Goal: Information Seeking & Learning: Check status

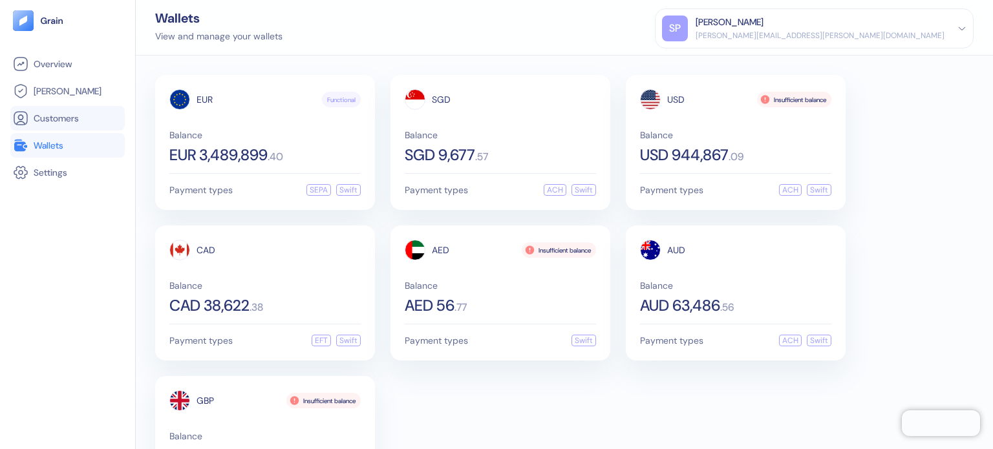
drag, startPoint x: 56, startPoint y: 116, endPoint x: 75, endPoint y: 111, distance: 20.3
click at [56, 116] on span "Customers" at bounding box center [56, 118] width 45 height 13
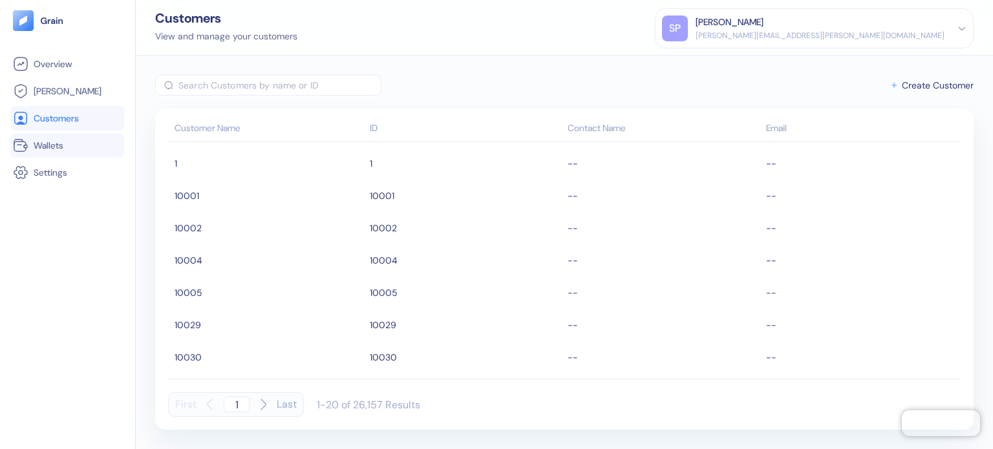
click at [48, 145] on span "Wallets" at bounding box center [49, 145] width 30 height 13
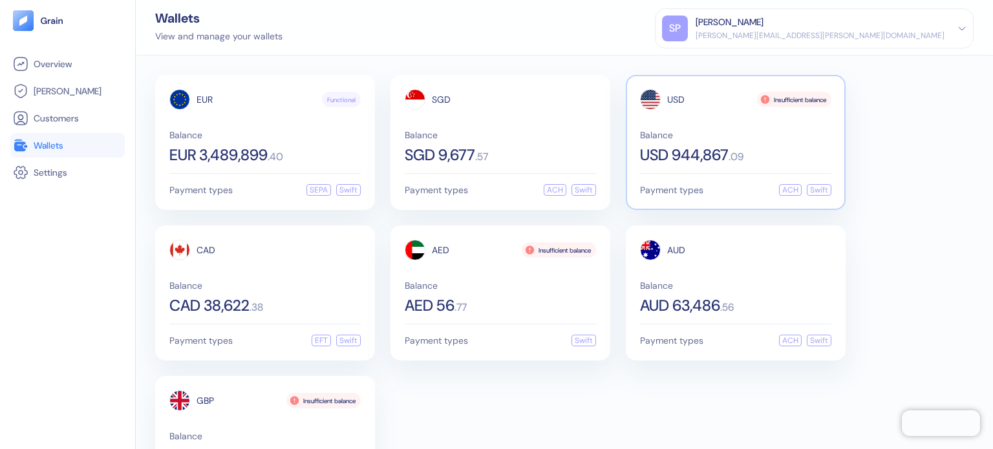
click at [638, 116] on div "USD Insufficient balance Balance USD 944,867 . 09 Payment types ACH Swift" at bounding box center [736, 142] width 220 height 135
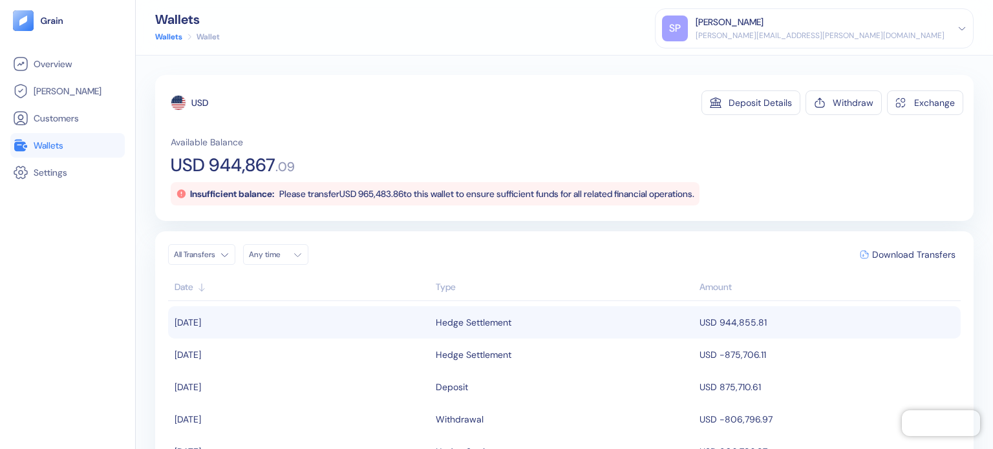
click at [739, 330] on td "USD 944,855.81" at bounding box center [828, 323] width 264 height 32
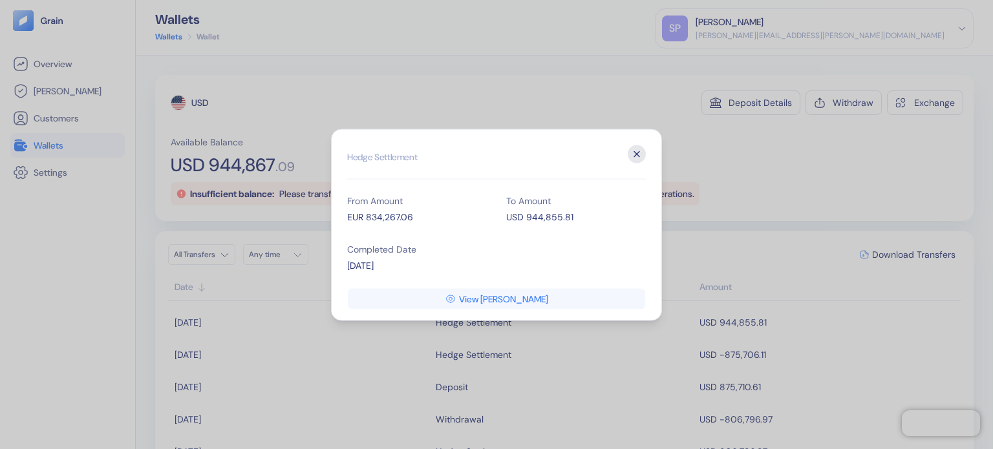
click at [644, 146] on button "Close" at bounding box center [637, 154] width 18 height 18
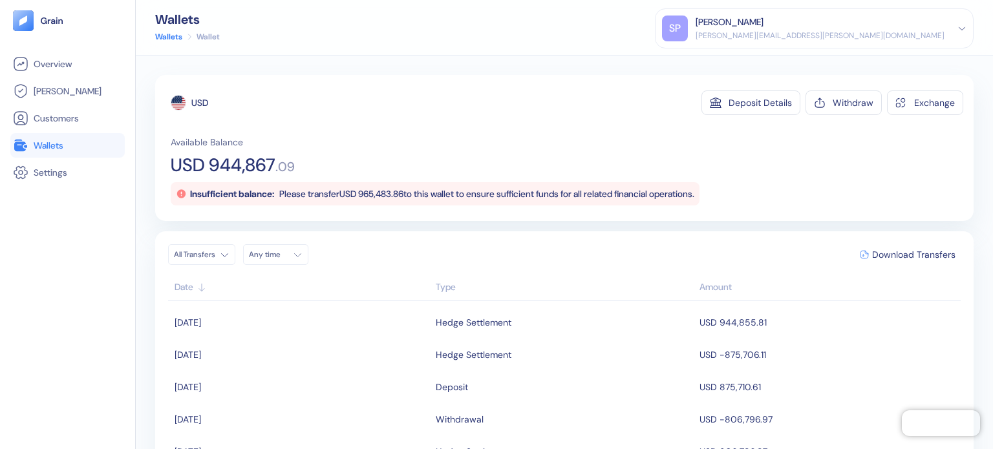
click at [71, 145] on link "Wallets" at bounding box center [67, 146] width 109 height 16
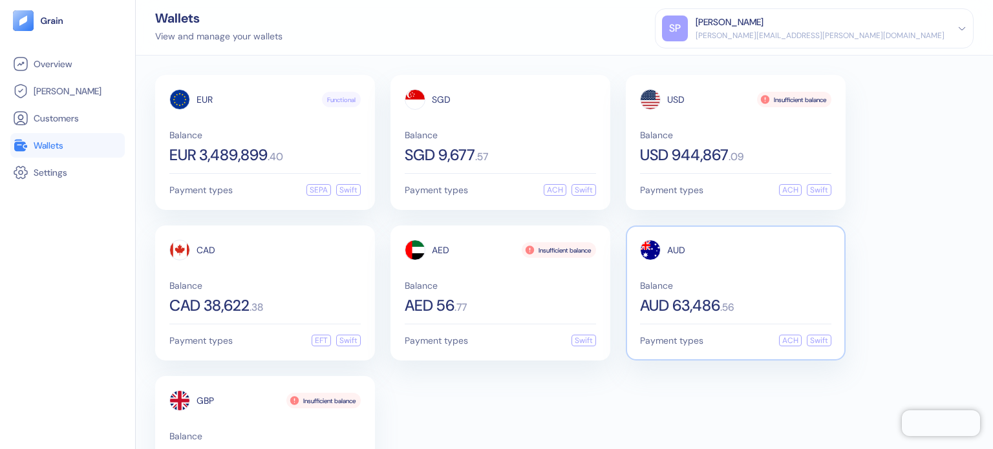
click at [768, 338] on div "Payment types ACH Swift" at bounding box center [735, 341] width 191 height 12
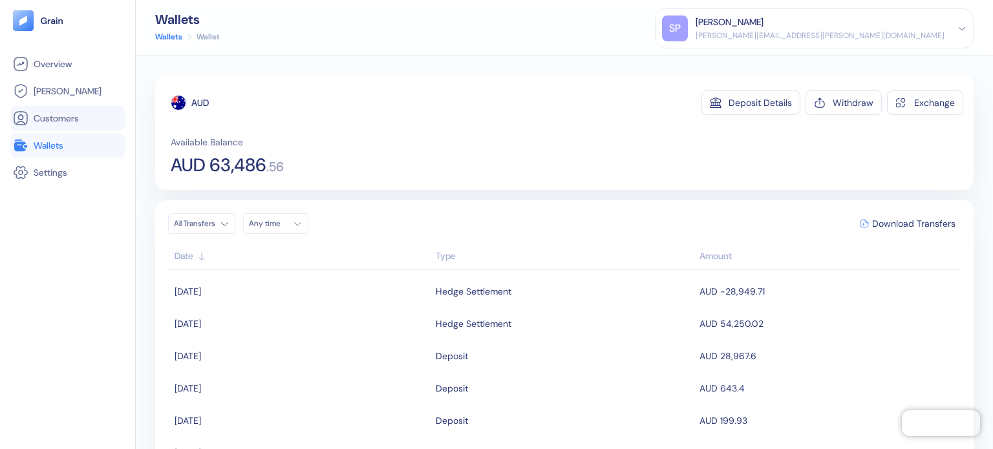
click at [59, 126] on li "Customers" at bounding box center [67, 118] width 114 height 25
click at [42, 143] on span "Wallets" at bounding box center [49, 145] width 30 height 13
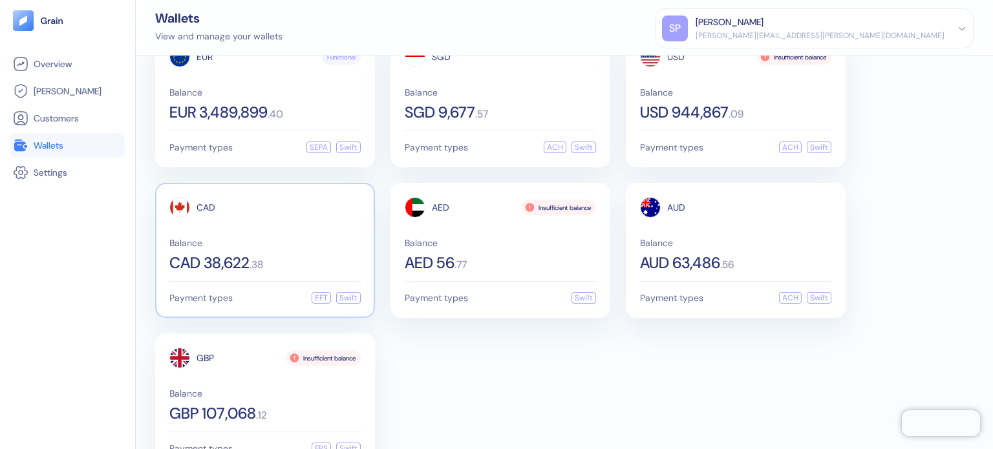
scroll to position [78, 0]
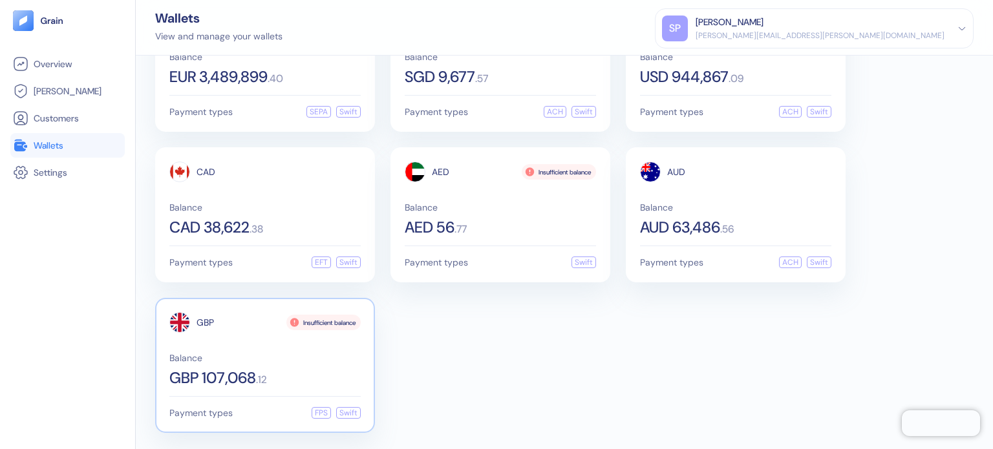
click at [240, 349] on div "GBP Insufficient balance Balance GBP 107,068 . 12" at bounding box center [264, 349] width 191 height 74
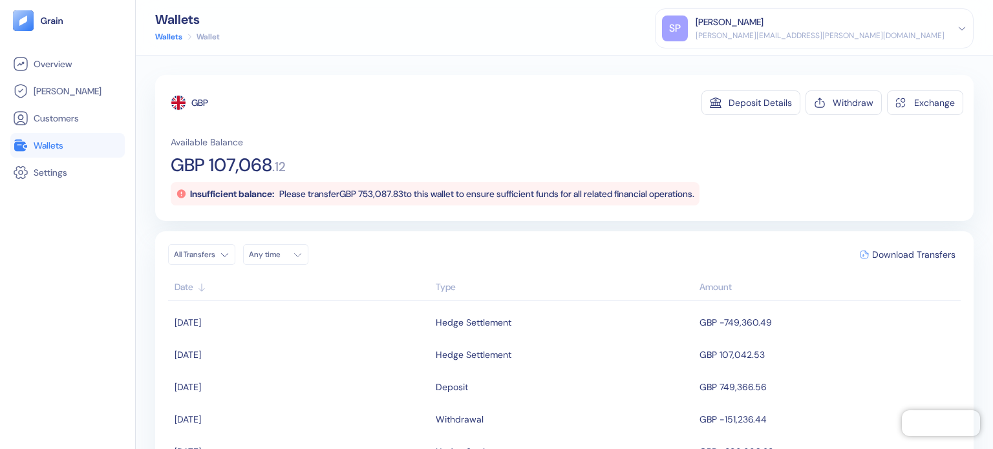
click at [32, 144] on link "Wallets" at bounding box center [67, 146] width 109 height 16
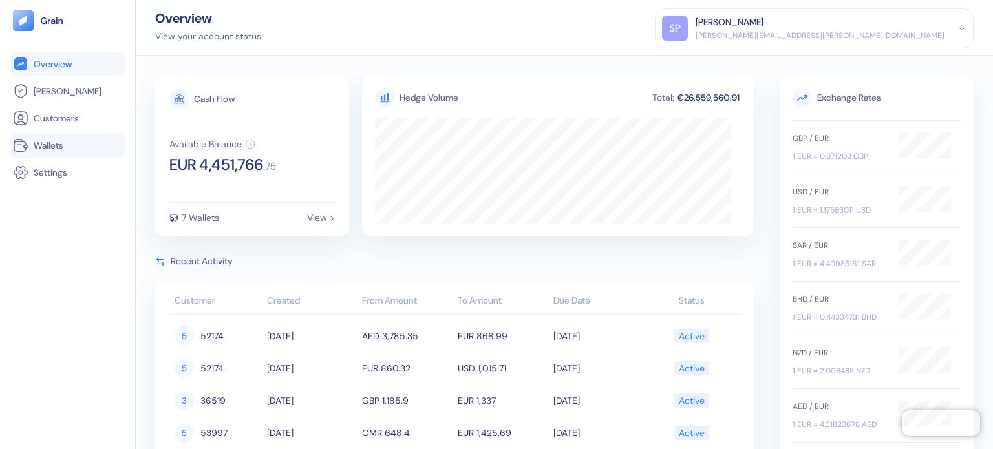
click at [34, 150] on span "Wallets" at bounding box center [49, 145] width 30 height 13
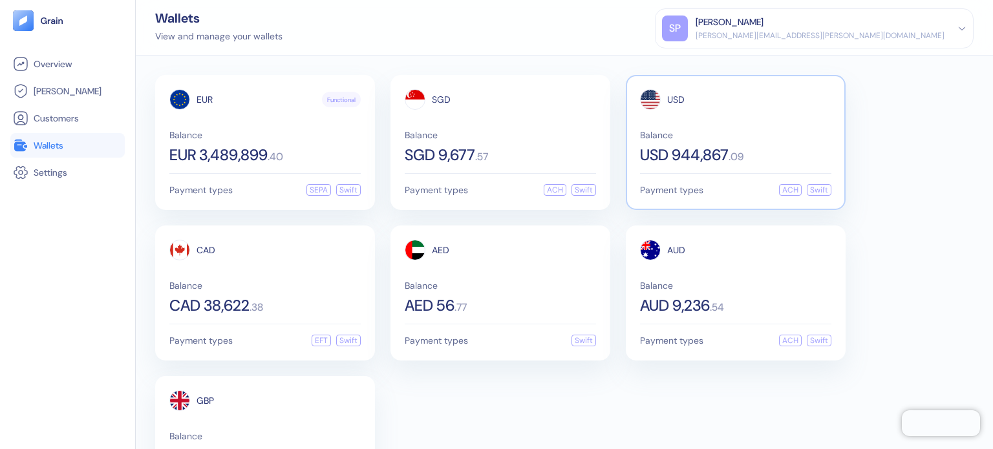
click at [718, 170] on div "USD Balance USD 944,867 . 09 Payment types ACH Swift" at bounding box center [736, 142] width 220 height 135
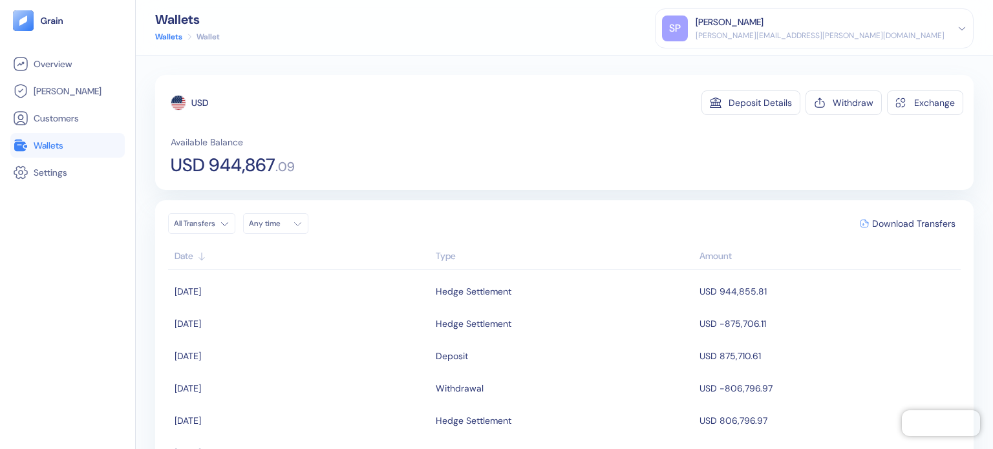
click at [78, 142] on link "Wallets" at bounding box center [67, 146] width 109 height 16
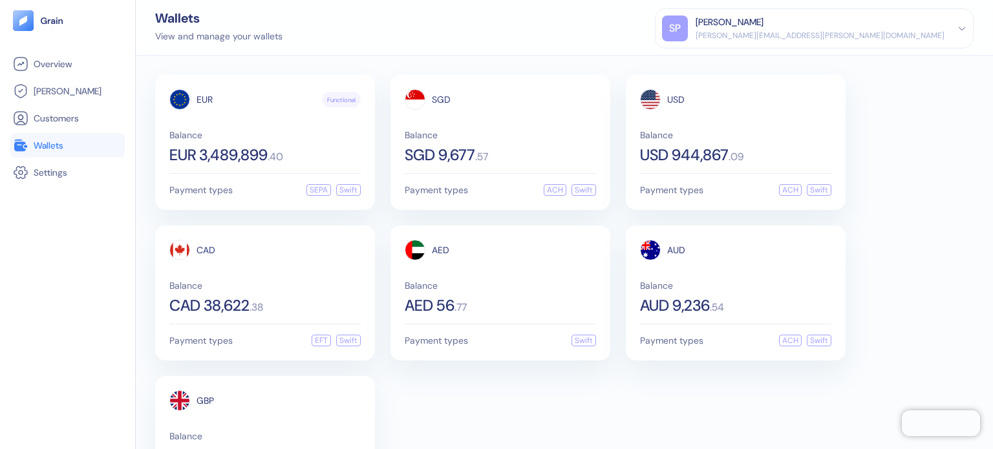
click at [247, 30] on div "View and manage your wallets" at bounding box center [218, 37] width 127 height 14
click at [337, 37] on div "Wallets View and manage your wallets SP Shridatta Patil shridatta.patil@stuba.c…" at bounding box center [564, 28] width 857 height 56
